Goal: Task Accomplishment & Management: Use online tool/utility

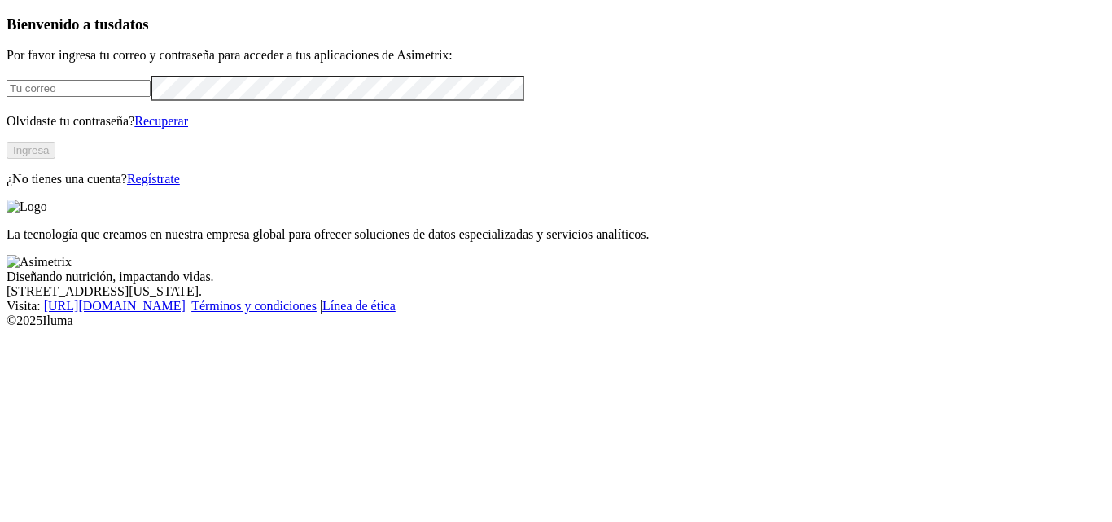
click at [115, 97] on input "email" at bounding box center [79, 88] width 144 height 17
type input "[PERSON_NAME][EMAIL_ADDRESS][PERSON_NAME][DOMAIN_NAME]"
click input "submit" at bounding box center [0, 0] width 0 height 0
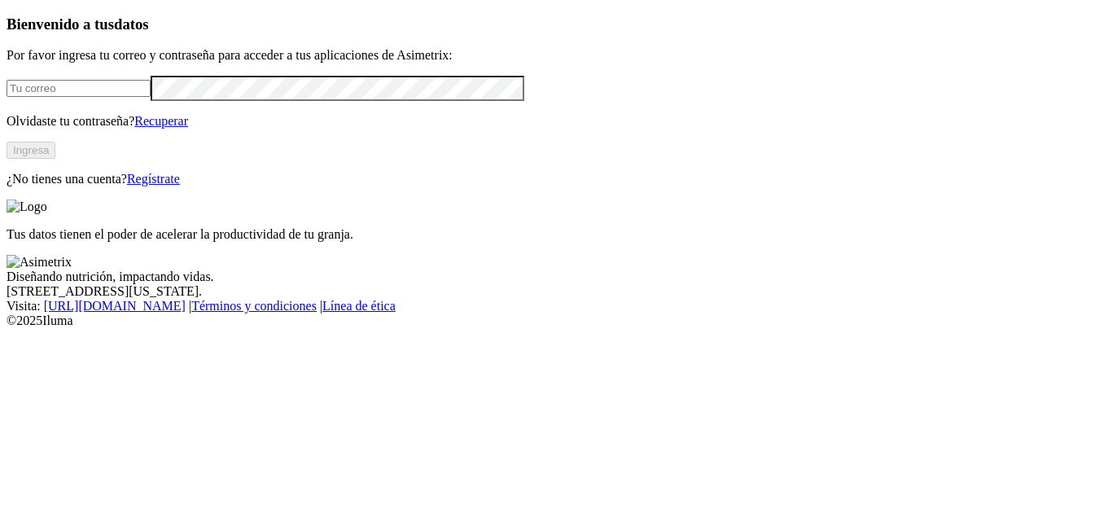
click at [138, 97] on input "email" at bounding box center [79, 88] width 144 height 17
type input "[PERSON_NAME][EMAIL_ADDRESS][PERSON_NAME][DOMAIN_NAME]"
click input "submit" at bounding box center [0, 0] width 0 height 0
